Goal: Information Seeking & Learning: Learn about a topic

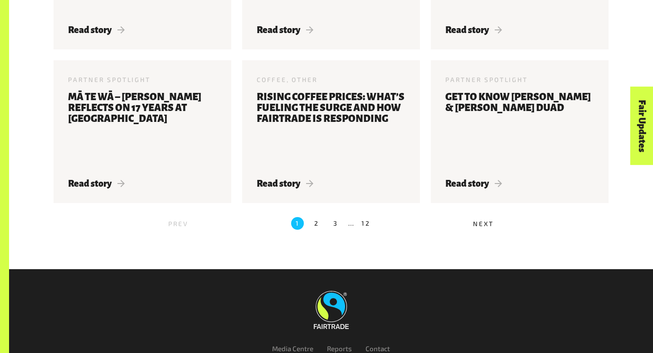
scroll to position [1073, 0]
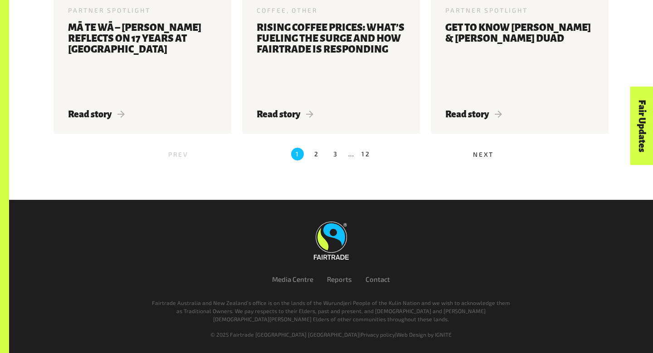
click at [318, 155] on label "2" at bounding box center [316, 154] width 13 height 13
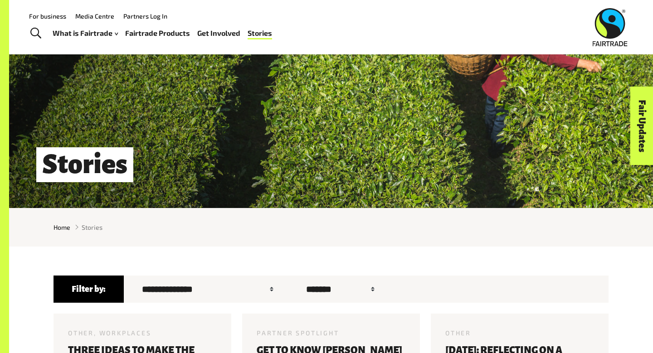
scroll to position [0, 0]
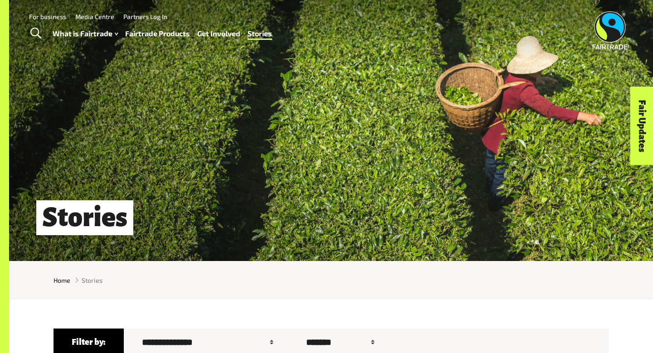
click at [39, 31] on span "Toggle Search" at bounding box center [35, 34] width 11 height 12
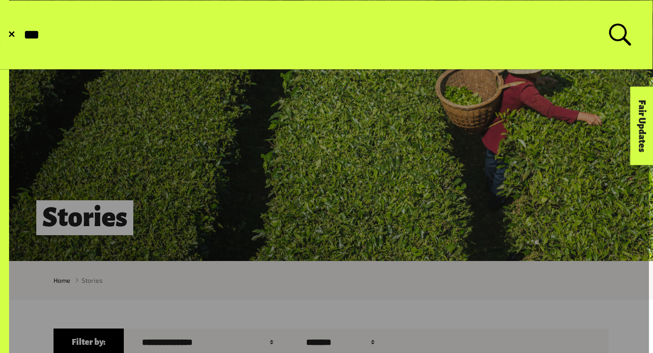
type input "***"
click at [22, 35] on button "Submit Search" at bounding box center [22, 35] width 0 height 0
